Goal: Use online tool/utility

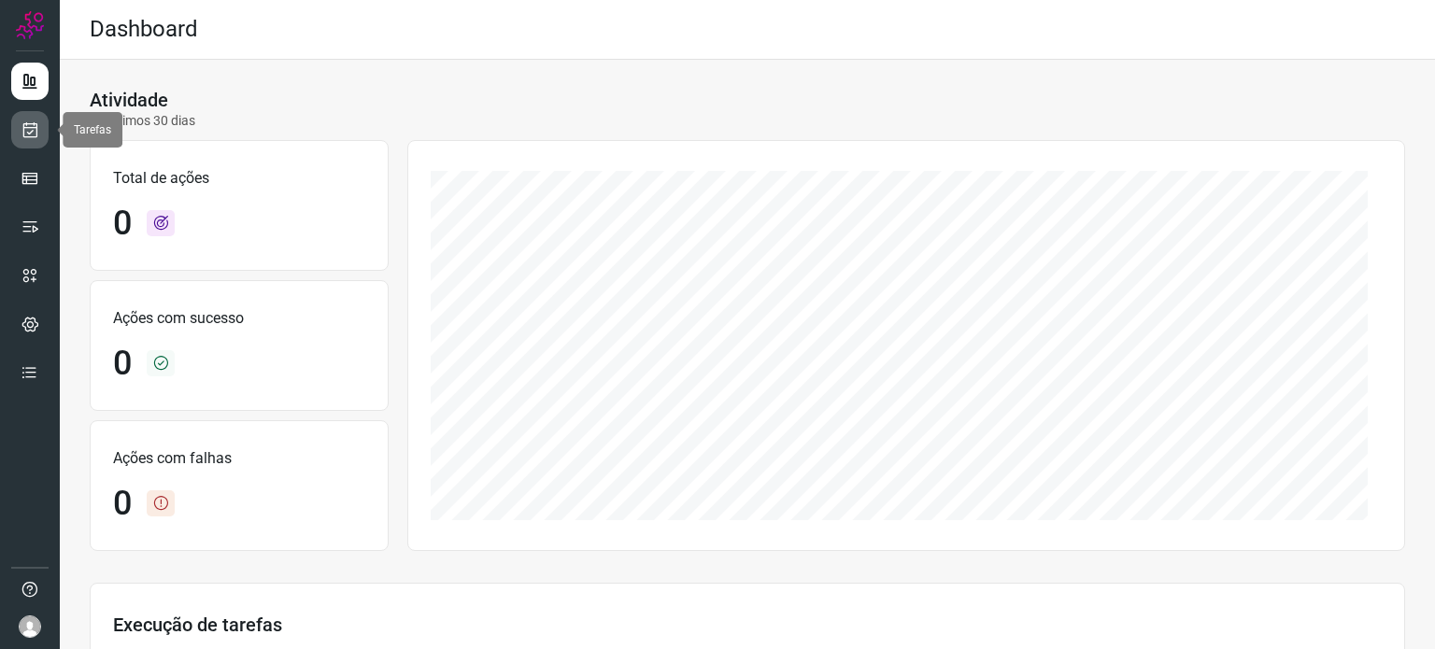
click at [32, 138] on icon at bounding box center [31, 130] width 20 height 19
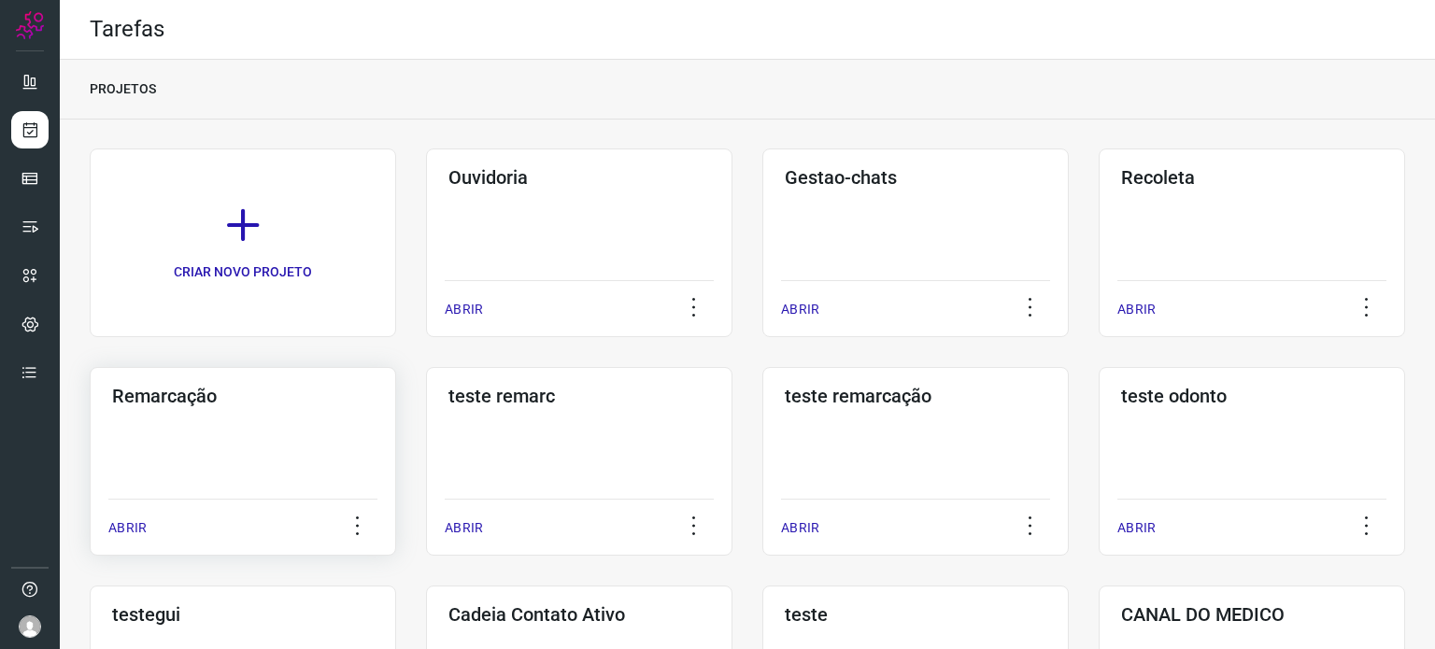
scroll to position [467, 0]
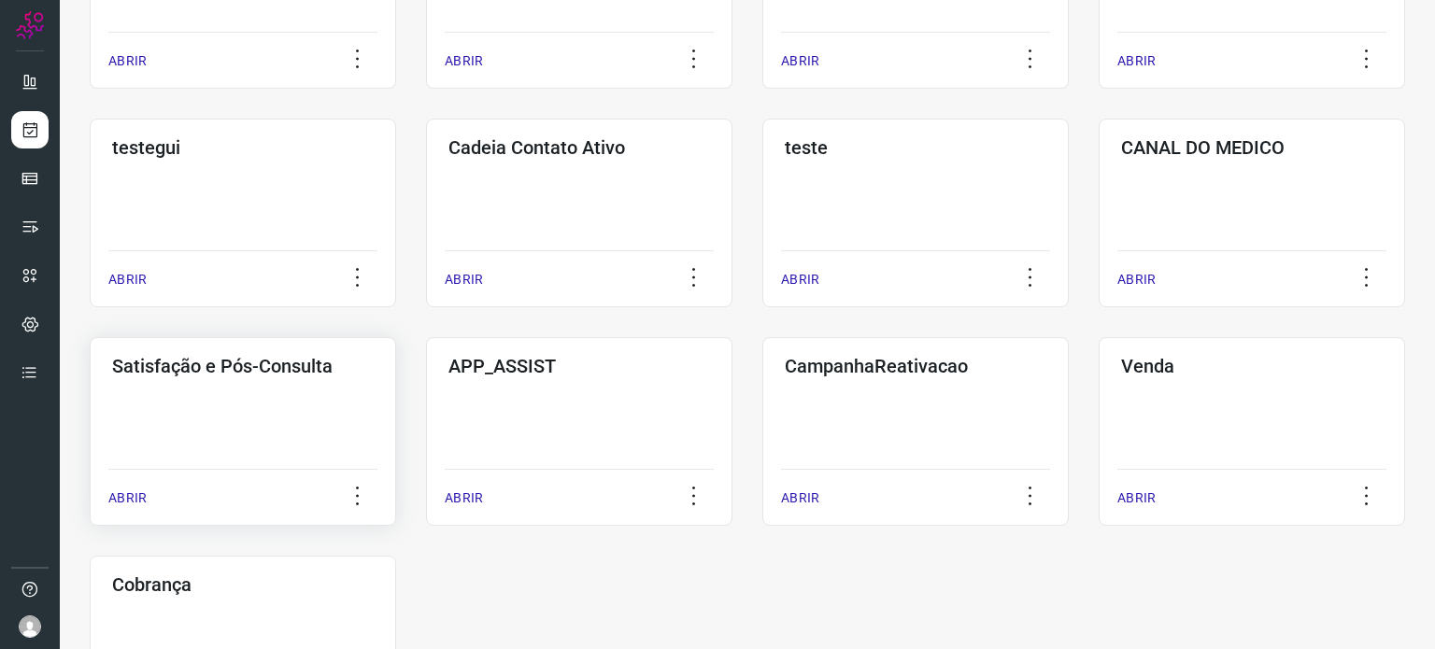
click at [224, 405] on div "Satisfação e Pós-Consulta ABRIR" at bounding box center [243, 431] width 307 height 189
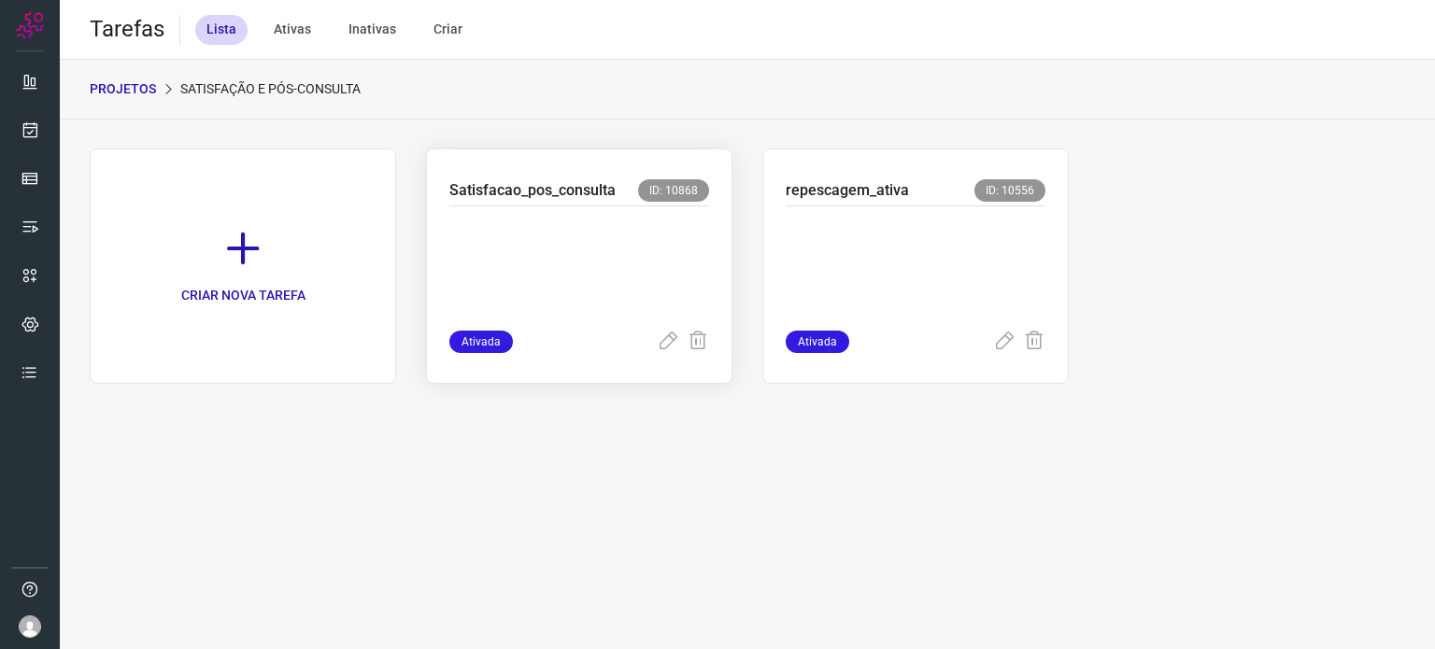
click at [570, 269] on p at bounding box center [579, 264] width 260 height 93
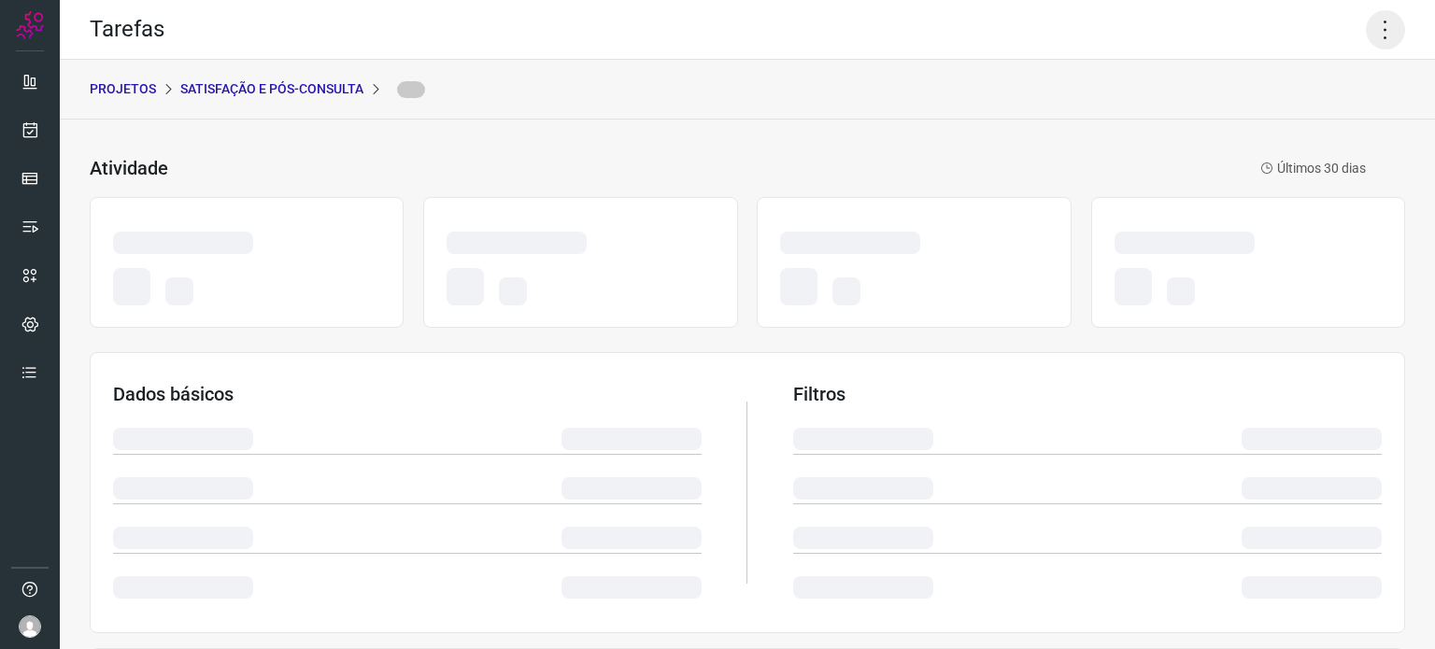
click at [1366, 33] on icon at bounding box center [1385, 29] width 39 height 39
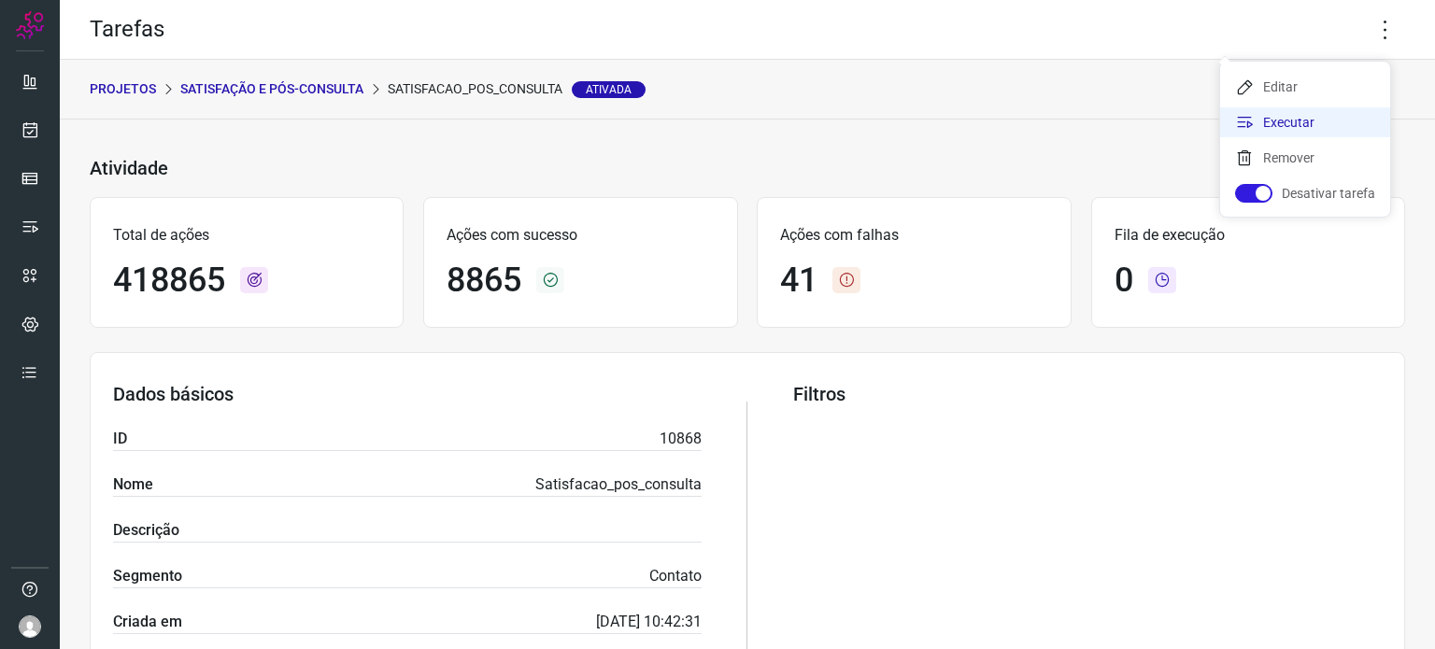
click at [1268, 127] on li "Executar" at bounding box center [1305, 122] width 170 height 30
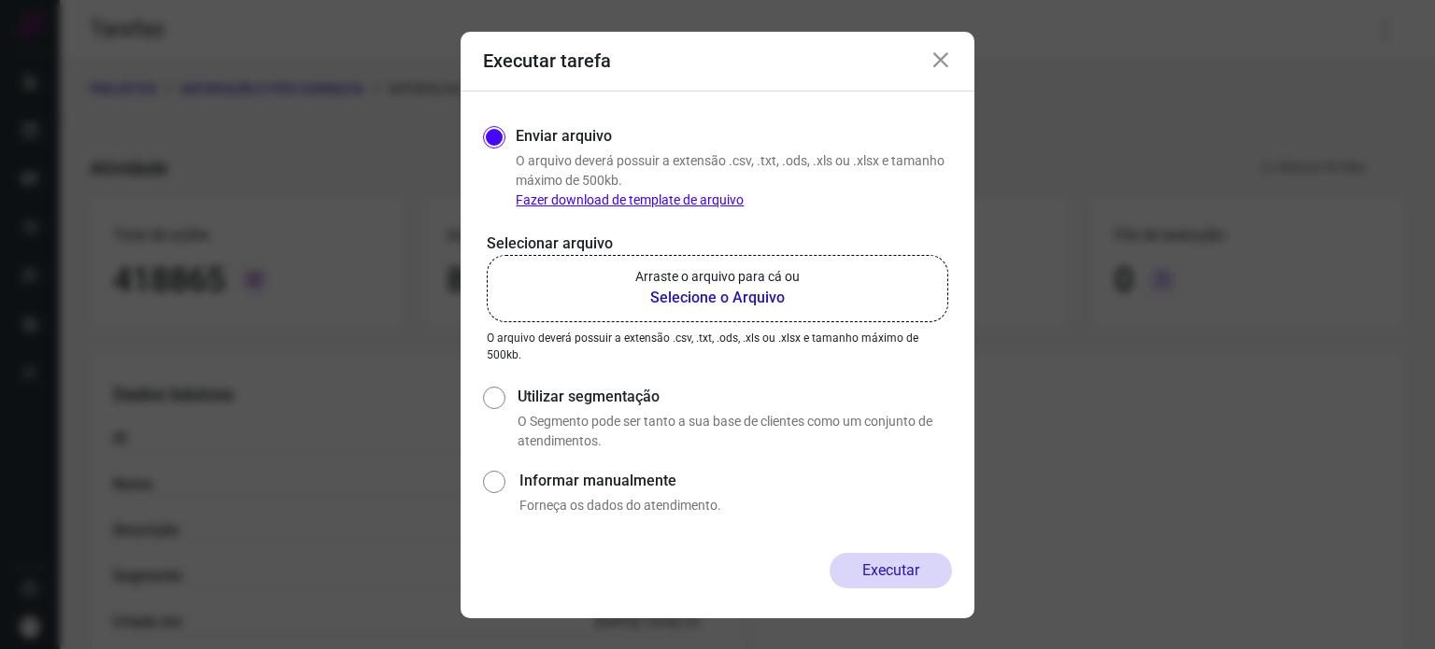
click at [654, 286] on p "Arraste o arquivo para cá ou" at bounding box center [717, 277] width 164 height 20
click at [0, 0] on input "Arraste o arquivo para cá ou Selecione o Arquivo" at bounding box center [0, 0] width 0 height 0
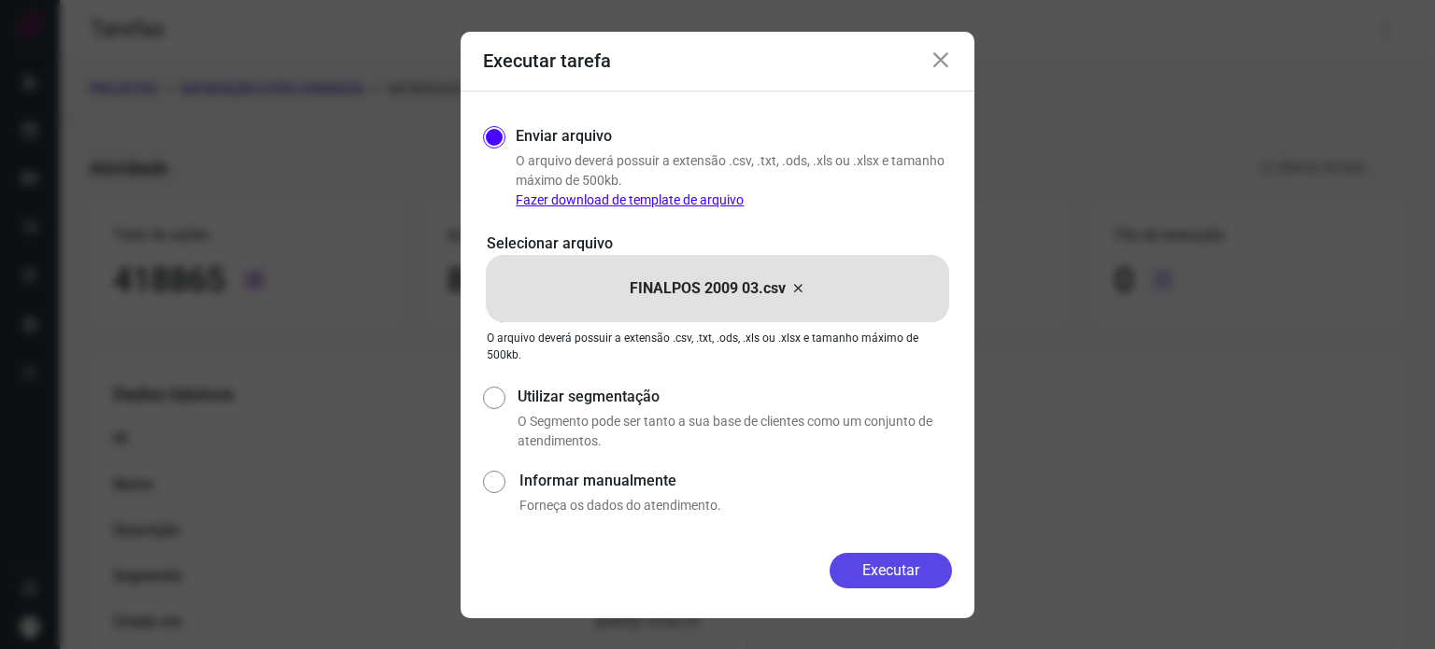
click at [878, 573] on button "Executar" at bounding box center [891, 571] width 122 height 36
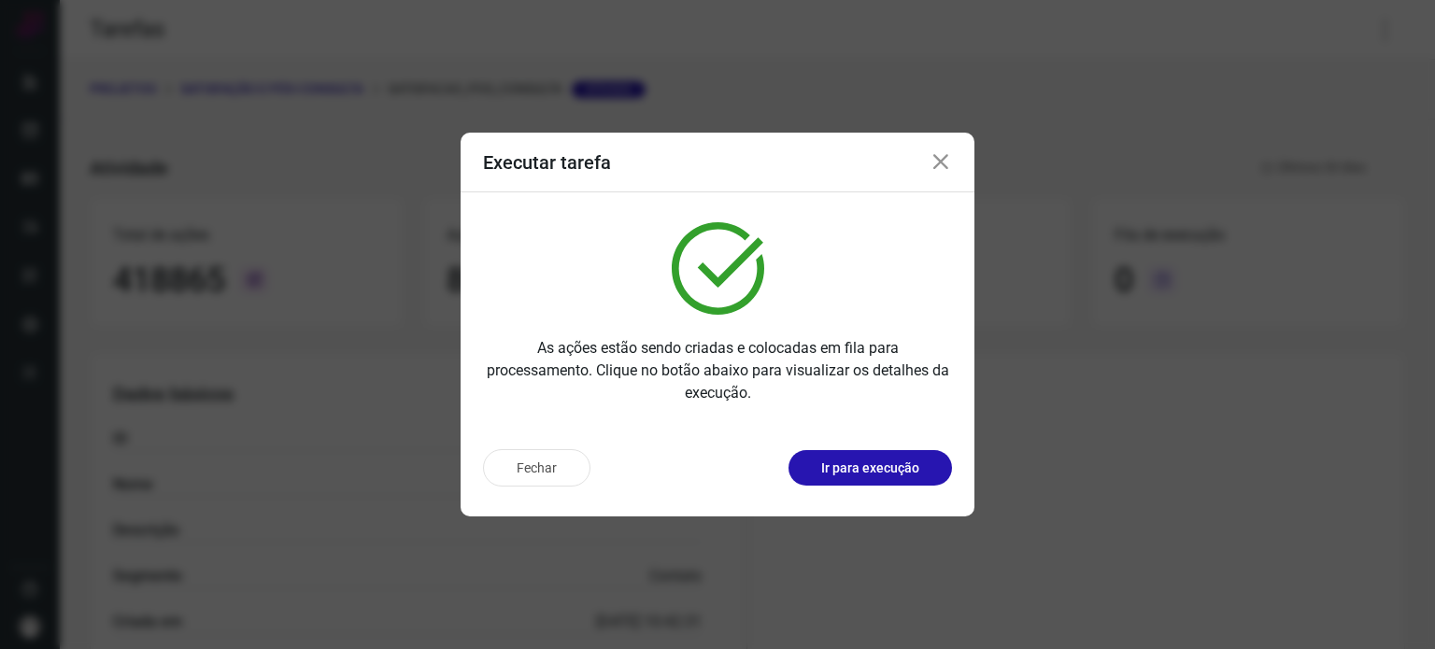
click at [841, 487] on div "Fechar Ir para execução" at bounding box center [718, 476] width 514 height 82
click at [841, 464] on p "Ir para execução" at bounding box center [870, 469] width 98 height 20
